Goal: Task Accomplishment & Management: Manage account settings

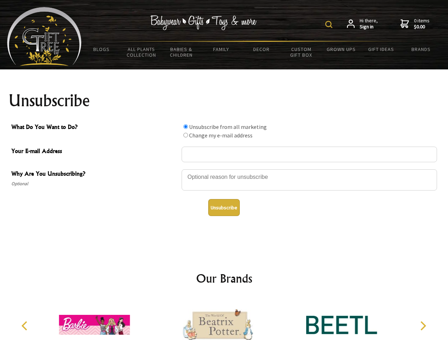
click at [330, 24] on img at bounding box center [328, 24] width 7 height 7
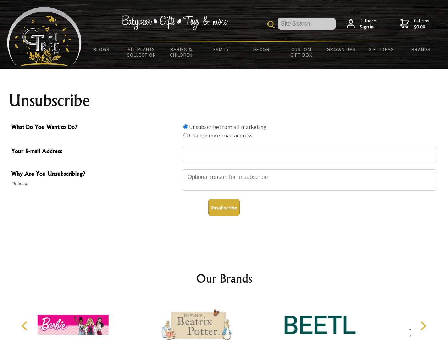
click at [224, 169] on div at bounding box center [309, 181] width 255 height 25
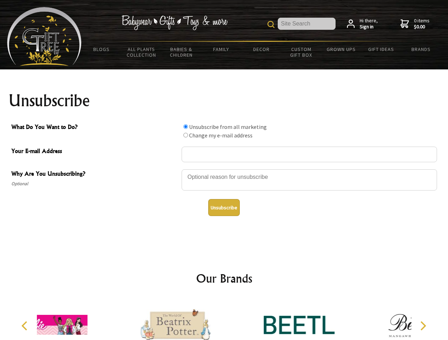
click at [185, 127] on input "What Do You Want to Do?" at bounding box center [185, 126] width 5 height 5
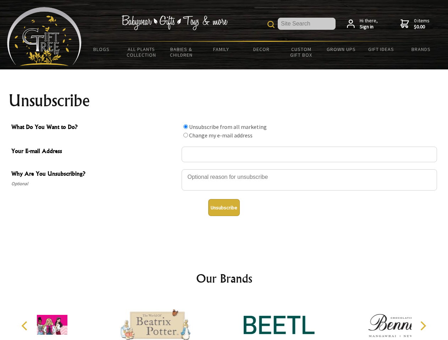
click at [185, 135] on input "What Do You Want to Do?" at bounding box center [185, 135] width 5 height 5
radio input "true"
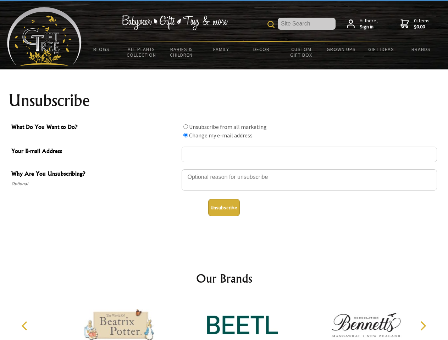
click at [224, 208] on button "Unsubscribe" at bounding box center [224, 207] width 32 height 17
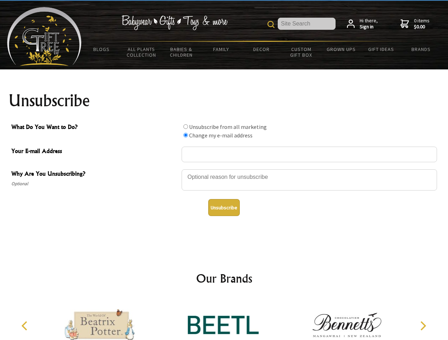
click at [26, 326] on icon "Previous" at bounding box center [25, 326] width 9 height 9
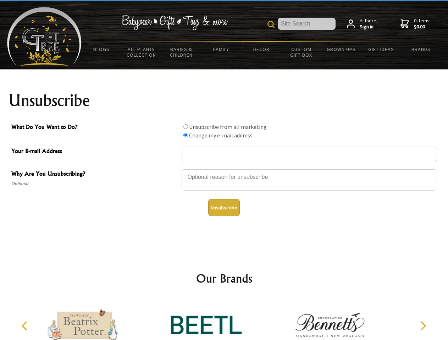
click at [423, 326] on icon "Next" at bounding box center [422, 326] width 9 height 9
